Goal: Task Accomplishment & Management: Use online tool/utility

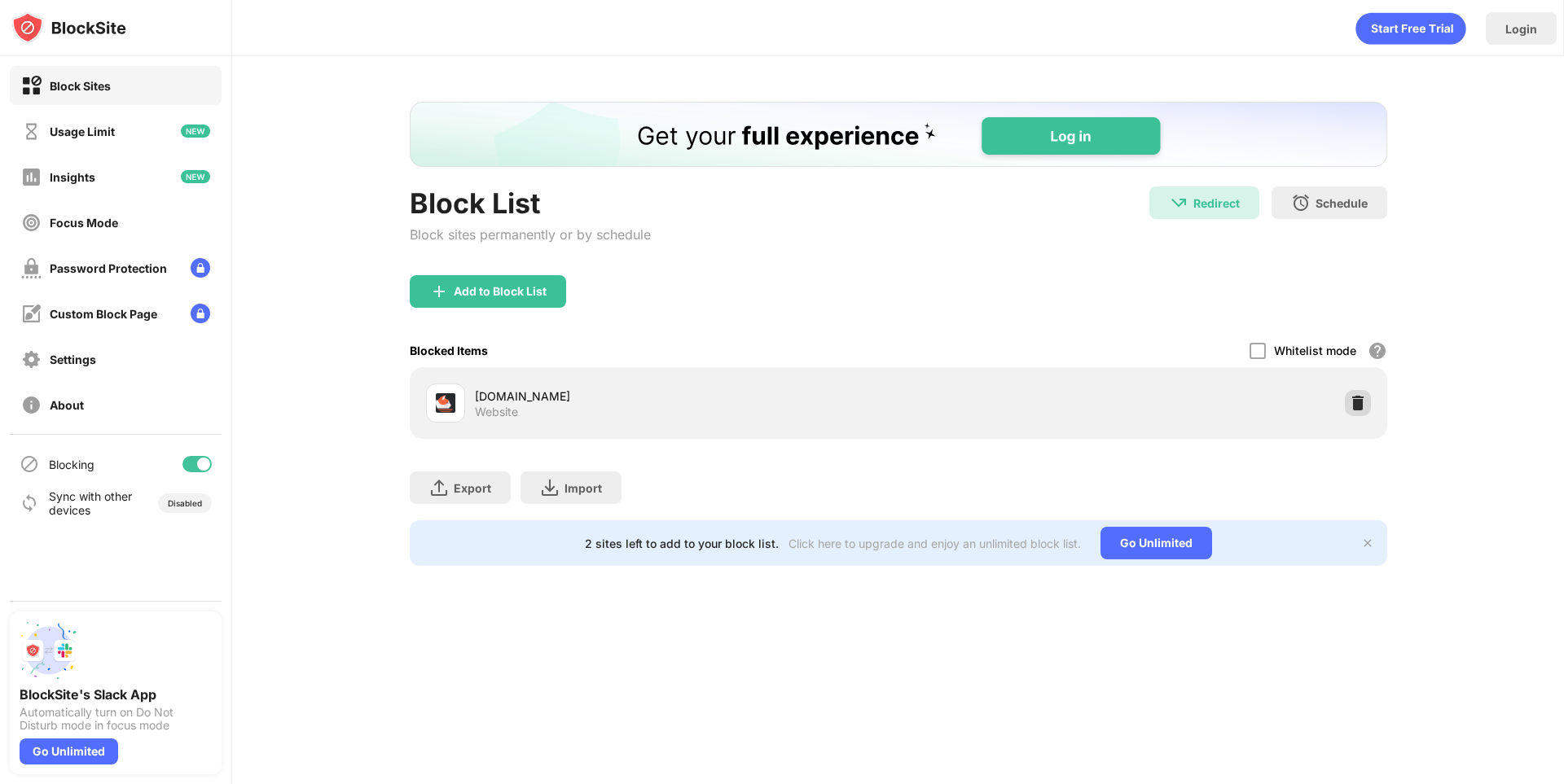
click at [1357, 407] on img at bounding box center [1358, 403] width 16 height 16
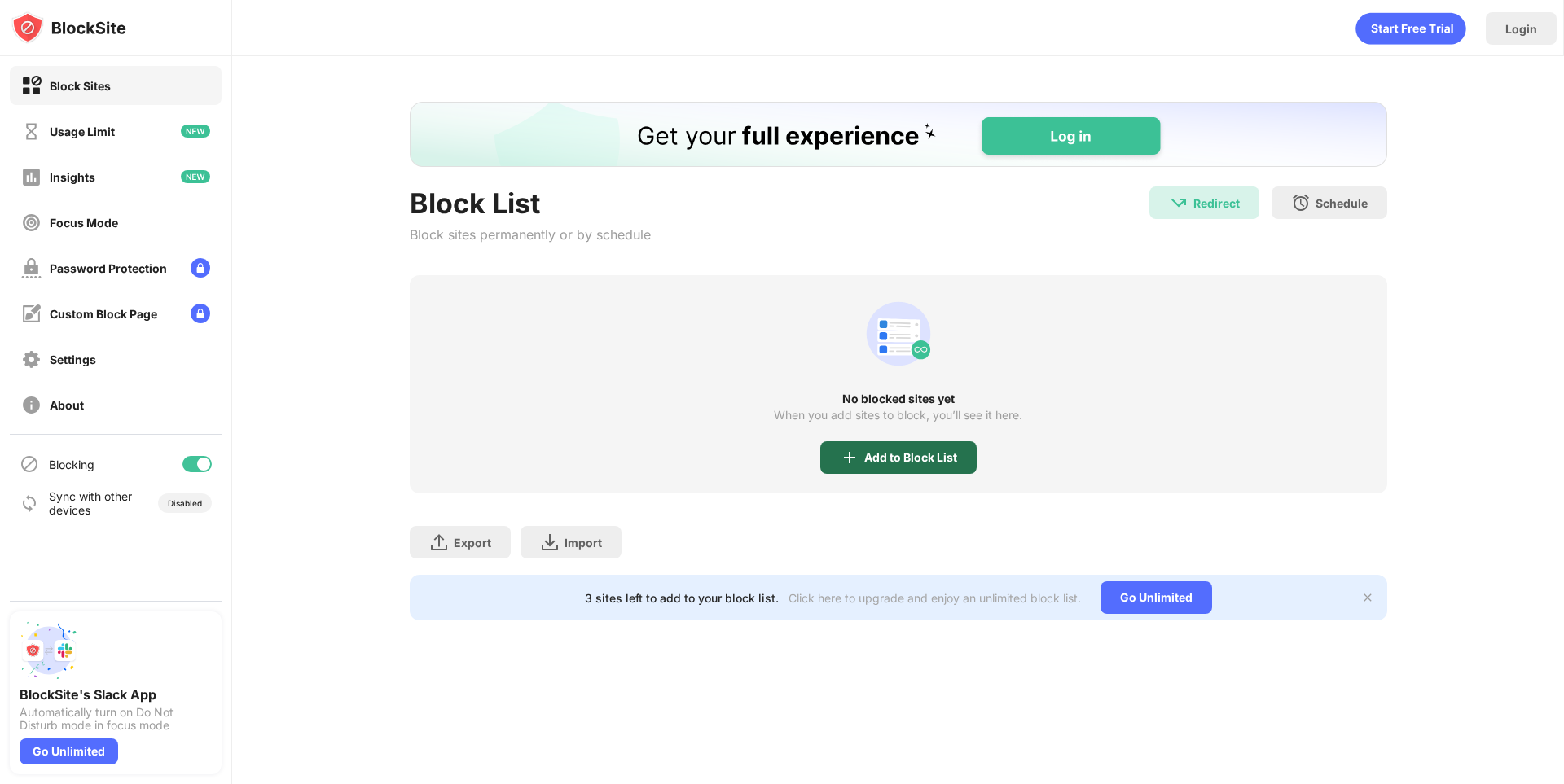
click at [905, 467] on div "Add to Block List" at bounding box center [898, 458] width 156 height 33
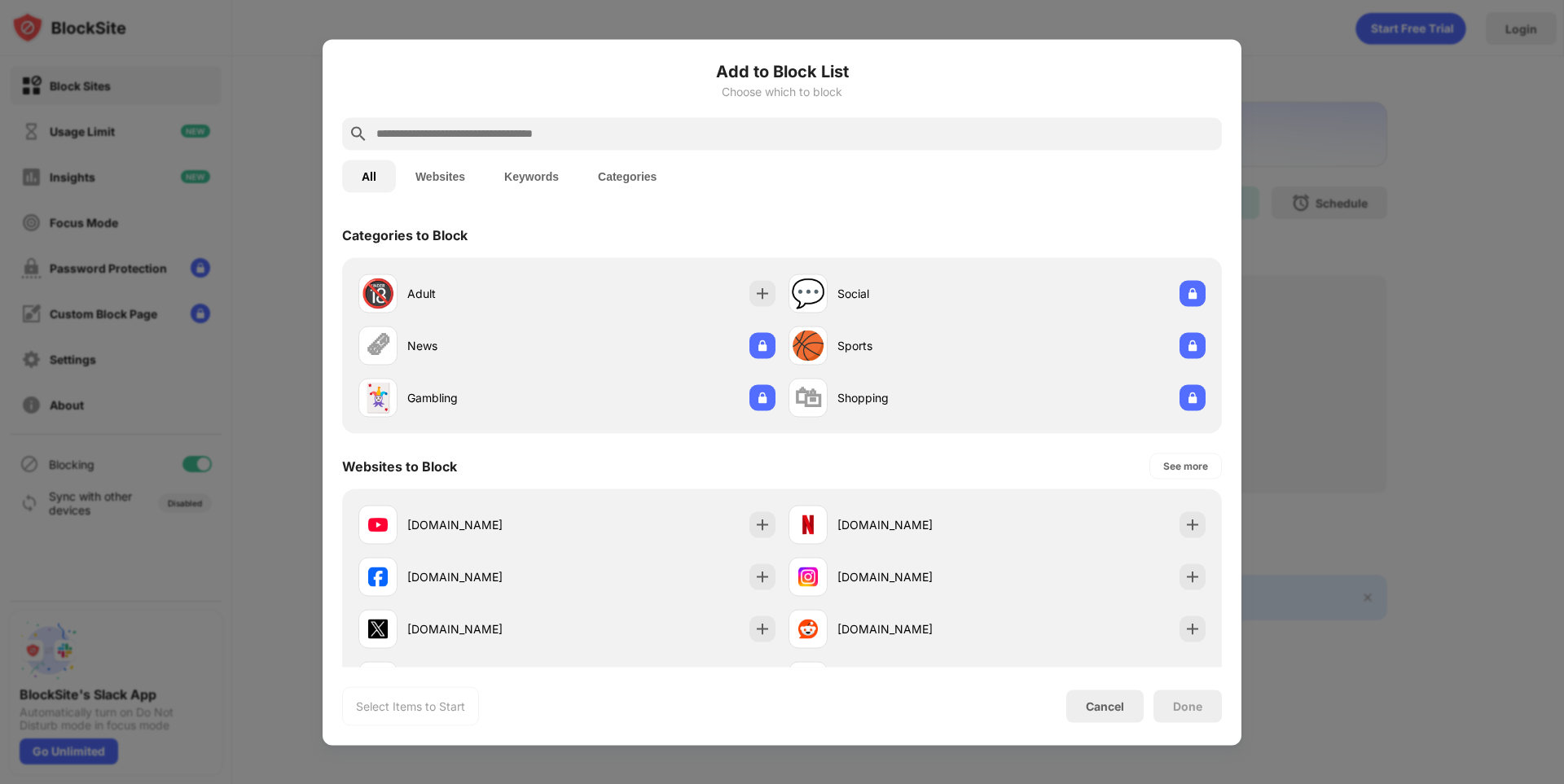
click at [659, 144] on div at bounding box center [782, 134] width 880 height 33
click at [685, 136] on input "text" at bounding box center [795, 134] width 840 height 20
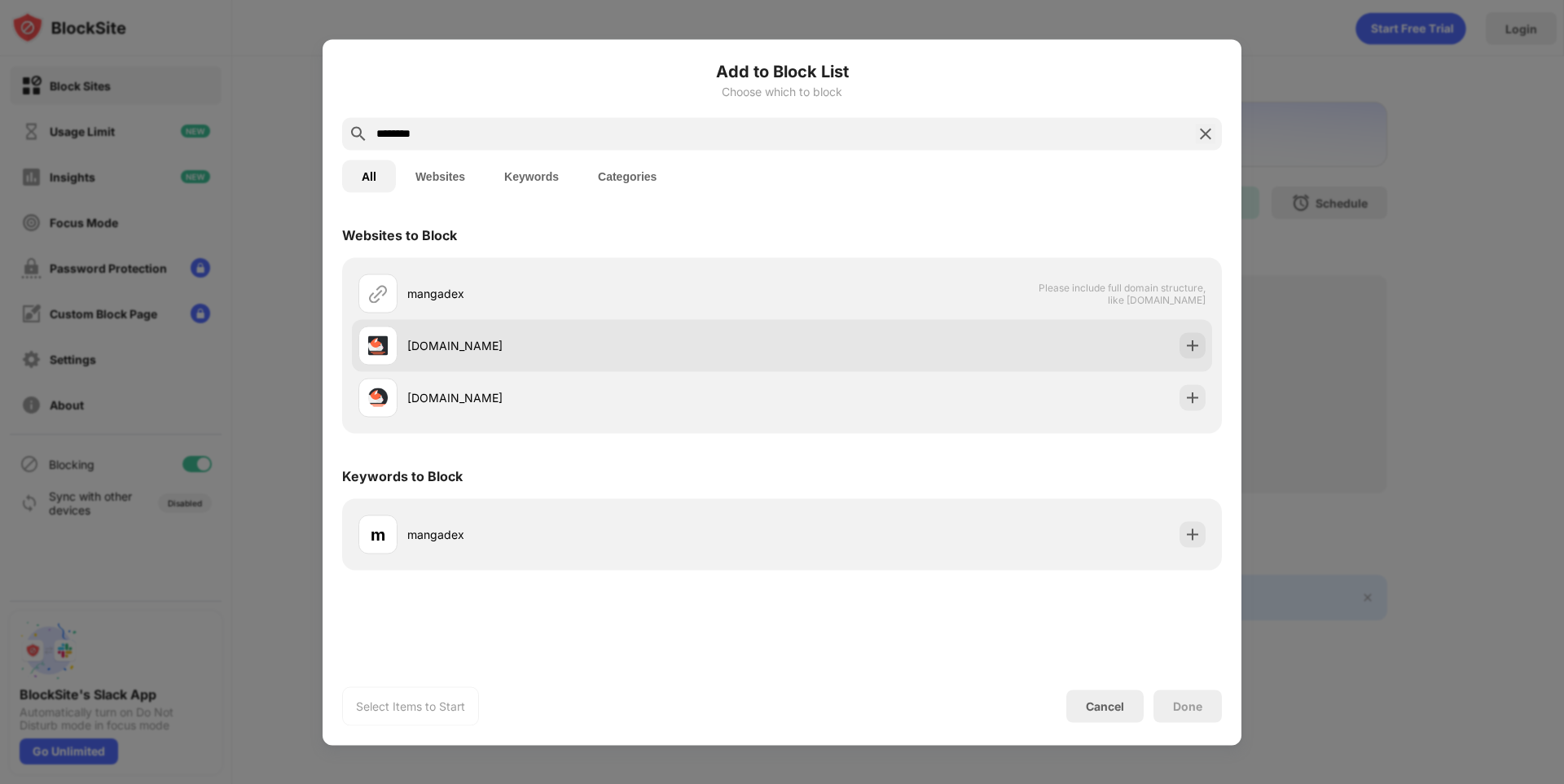
type input "********"
click at [551, 353] on div "[DOMAIN_NAME]" at bounding box center [595, 345] width 375 height 17
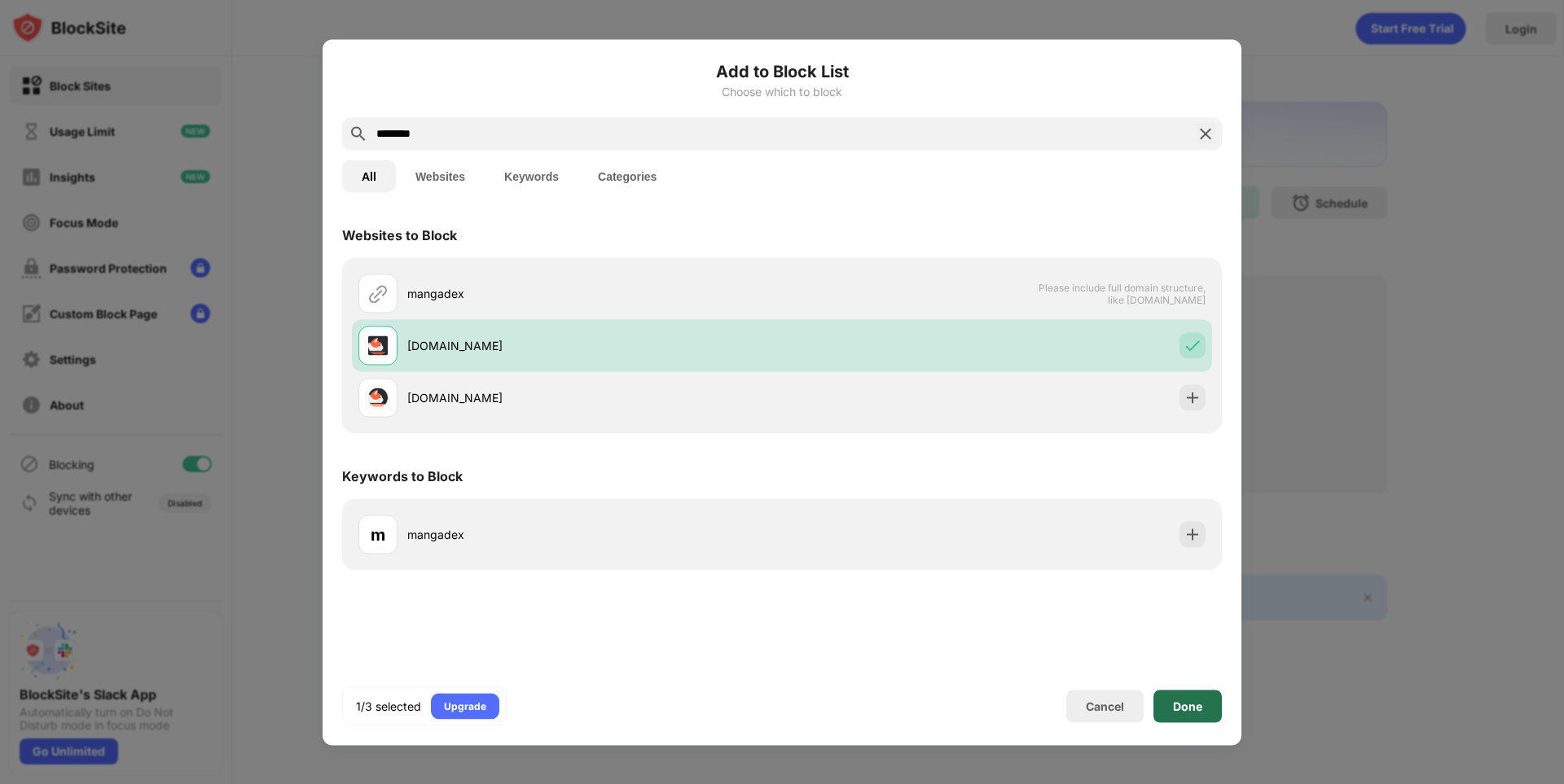
click at [1187, 699] on div "Done" at bounding box center [1187, 706] width 30 height 13
